Goal: Task Accomplishment & Management: Manage account settings

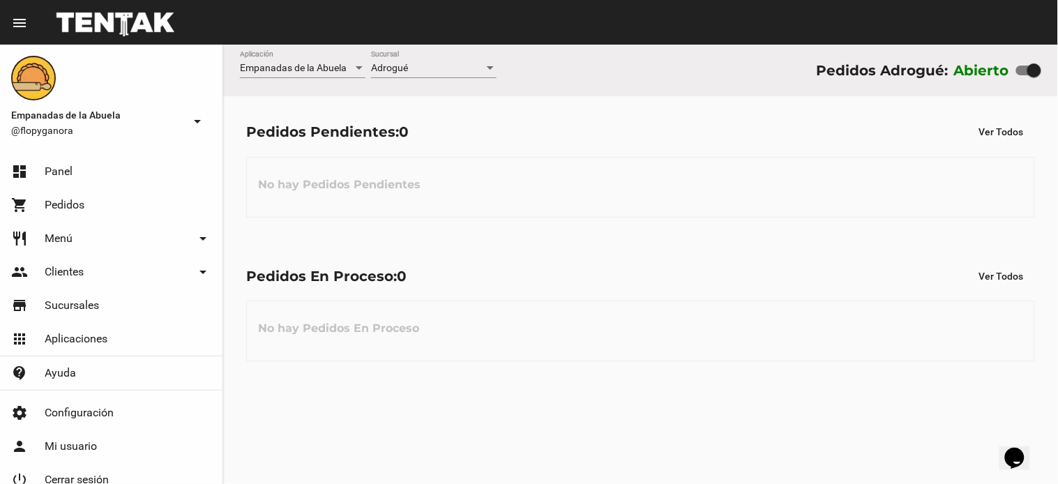
click at [719, 225] on flou-dashboard-view "Empanadas de la Abuela Aplicación Adrogué Sucursal Pedidos Adrogué: Abierto Ped…" at bounding box center [640, 215] width 835 height 340
click at [430, 75] on div "Adrogué Sucursal" at bounding box center [434, 64] width 126 height 27
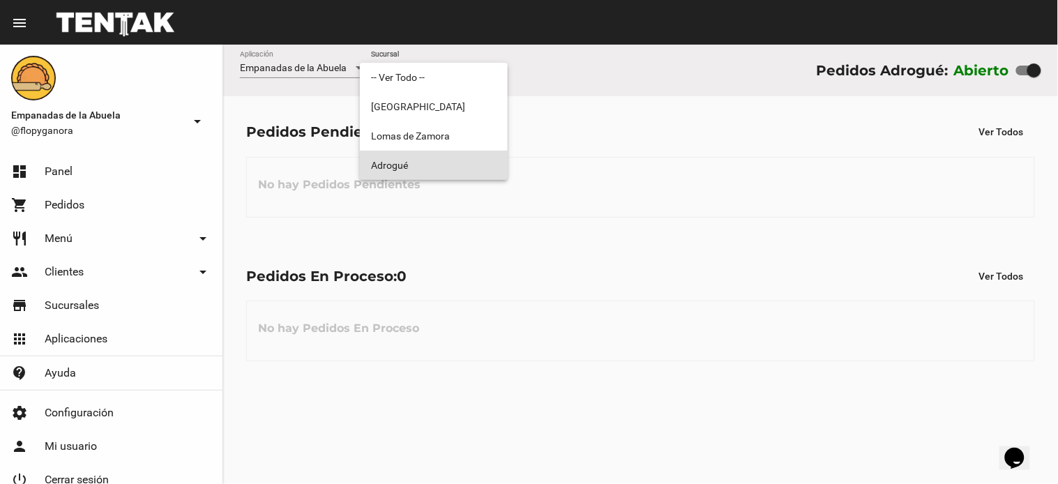
click at [432, 156] on span "Adrogué" at bounding box center [434, 165] width 126 height 29
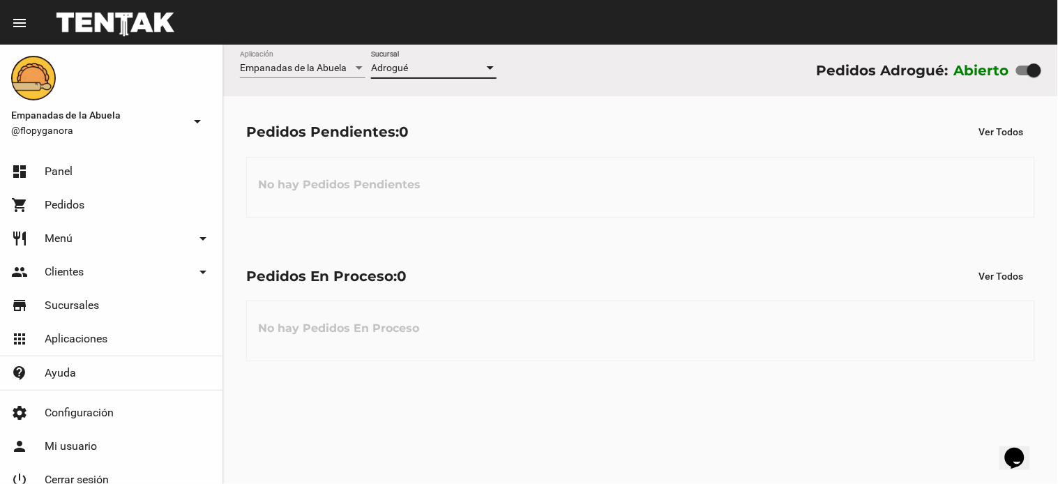
click at [1015, 67] on div "Abierto" at bounding box center [997, 70] width 87 height 22
click at [1020, 72] on div at bounding box center [1028, 71] width 25 height 10
click at [1022, 75] on input "checkbox" at bounding box center [1022, 75] width 1 height 1
checkbox input "false"
click at [413, 65] on span "-- Ver Todo --" at bounding box center [398, 67] width 54 height 11
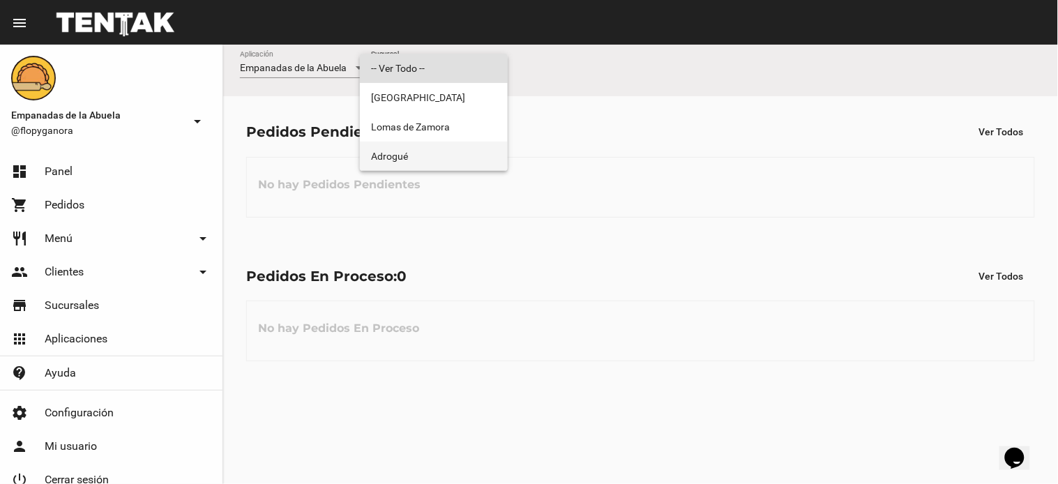
click at [409, 152] on span "Adrogué" at bounding box center [434, 156] width 126 height 29
